Goal: Find specific page/section: Find specific page/section

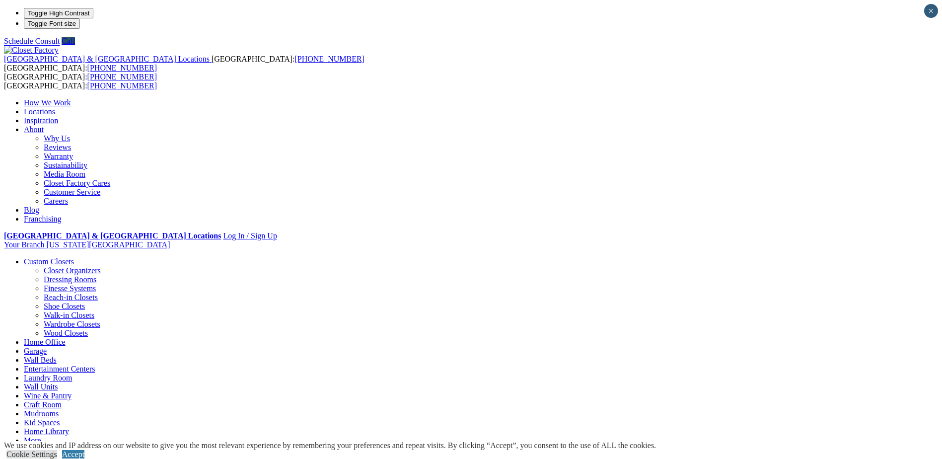
click at [55, 107] on link "Locations" at bounding box center [39, 111] width 31 height 8
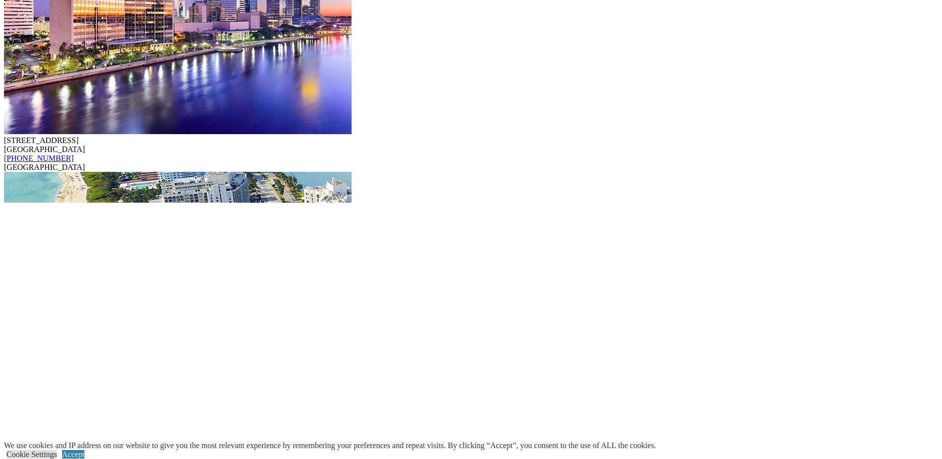
scroll to position [7648, 0]
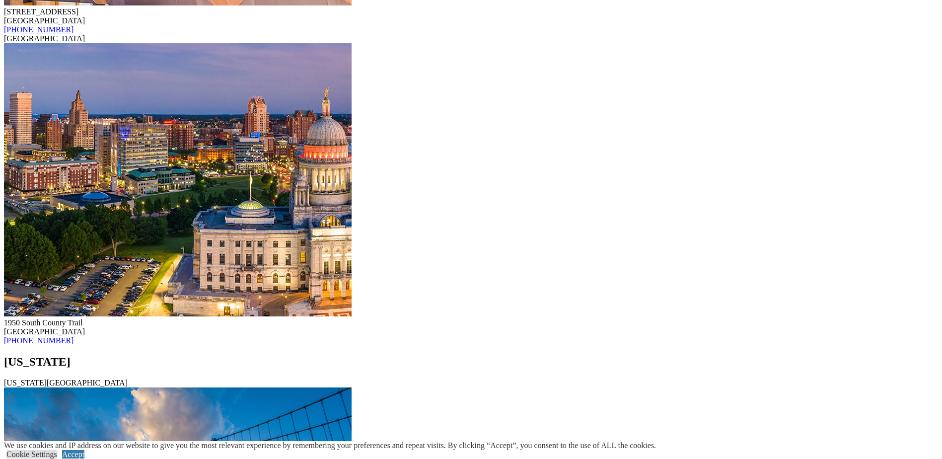
scroll to position [5811, 0]
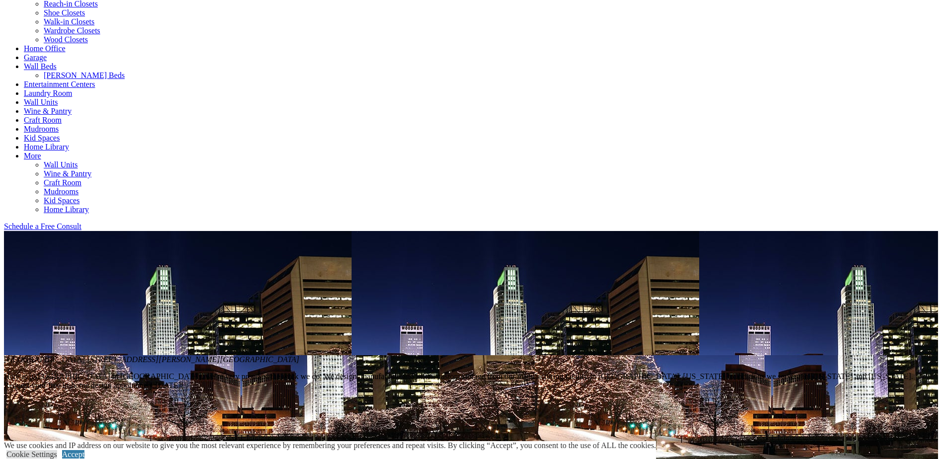
scroll to position [446, 0]
